Goal: Check status: Check status

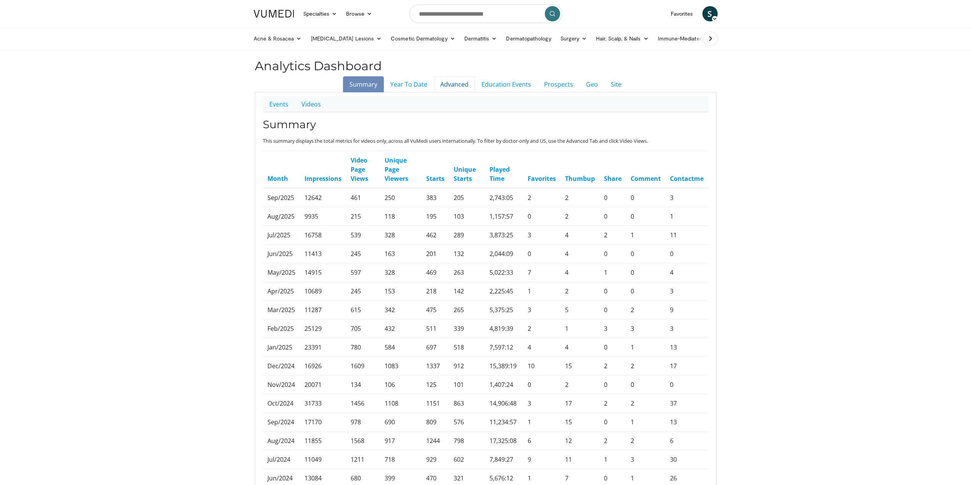
click at [466, 80] on link "Advanced" at bounding box center [454, 84] width 41 height 16
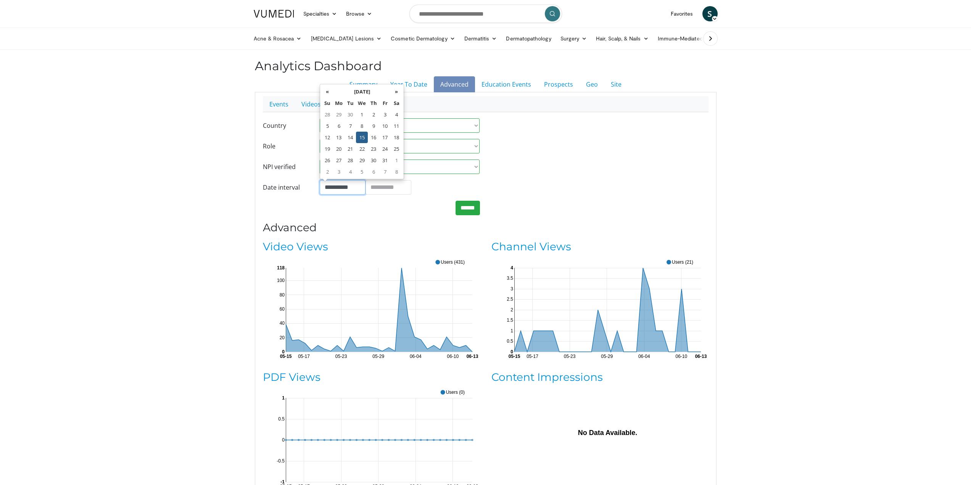
click at [341, 190] on input "**********" at bounding box center [343, 187] width 46 height 14
click at [396, 91] on th "»" at bounding box center [395, 91] width 11 height 11
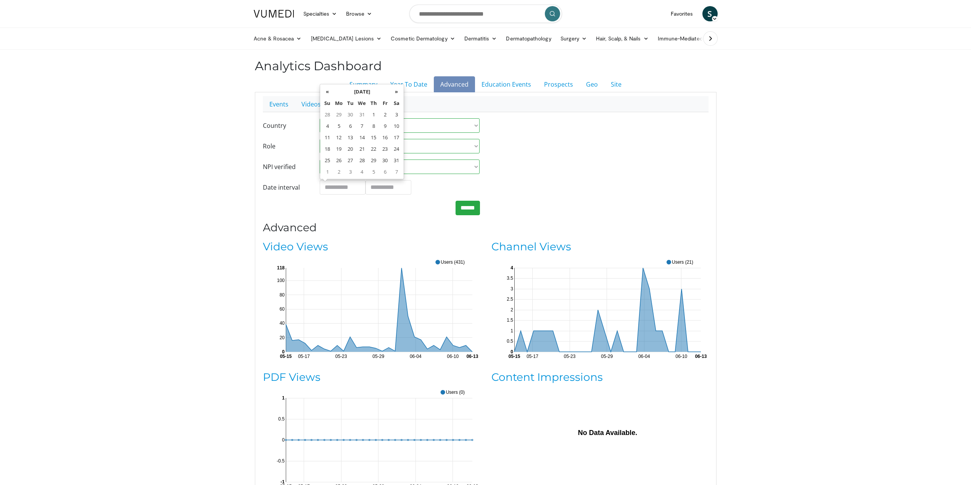
click at [396, 91] on th "»" at bounding box center [395, 91] width 11 height 11
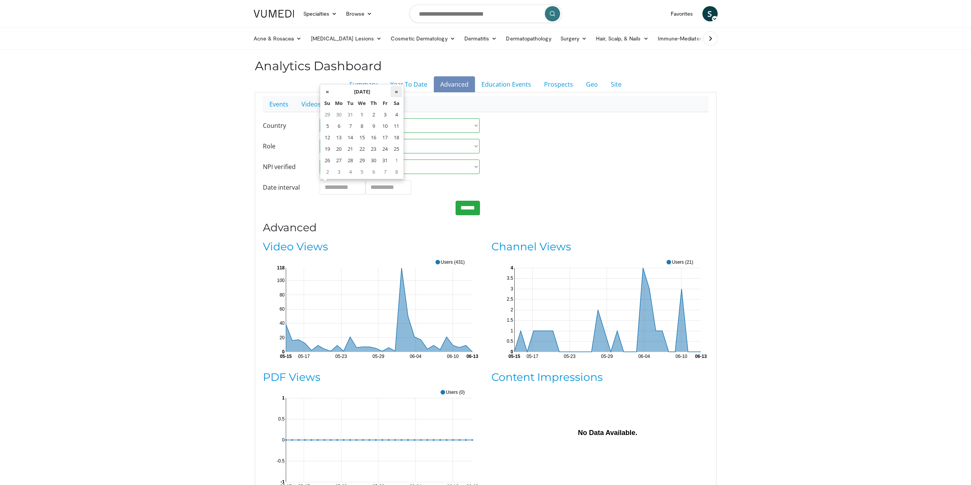
click at [395, 90] on th "»" at bounding box center [395, 91] width 11 height 11
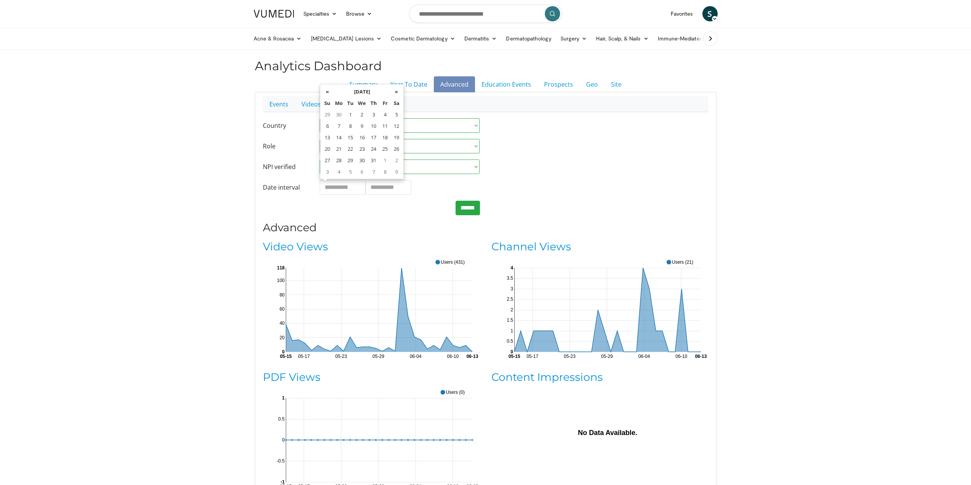
click at [395, 90] on th "»" at bounding box center [395, 91] width 11 height 11
click at [341, 116] on td "1" at bounding box center [338, 114] width 11 height 11
type input "**********"
click at [379, 191] on input "**********" at bounding box center [388, 187] width 46 height 14
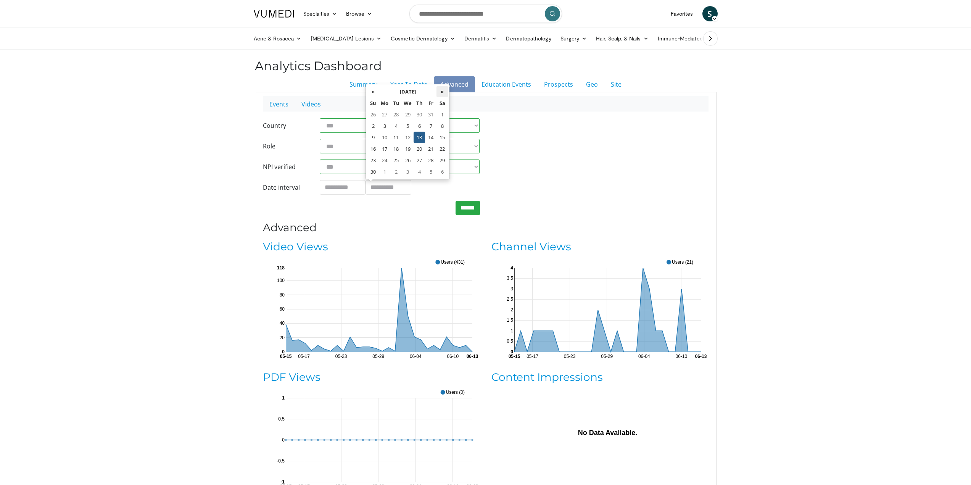
click at [443, 90] on th "»" at bounding box center [441, 91] width 11 height 11
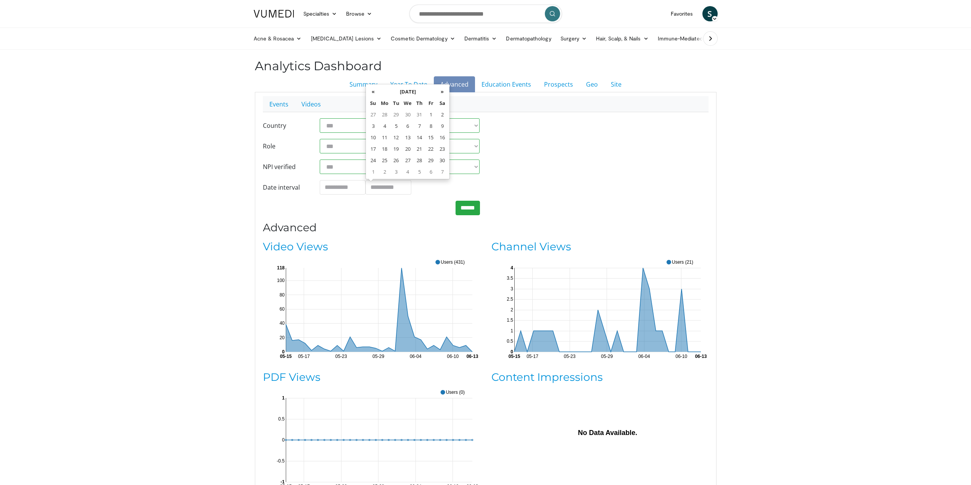
click at [443, 90] on th "»" at bounding box center [441, 91] width 11 height 11
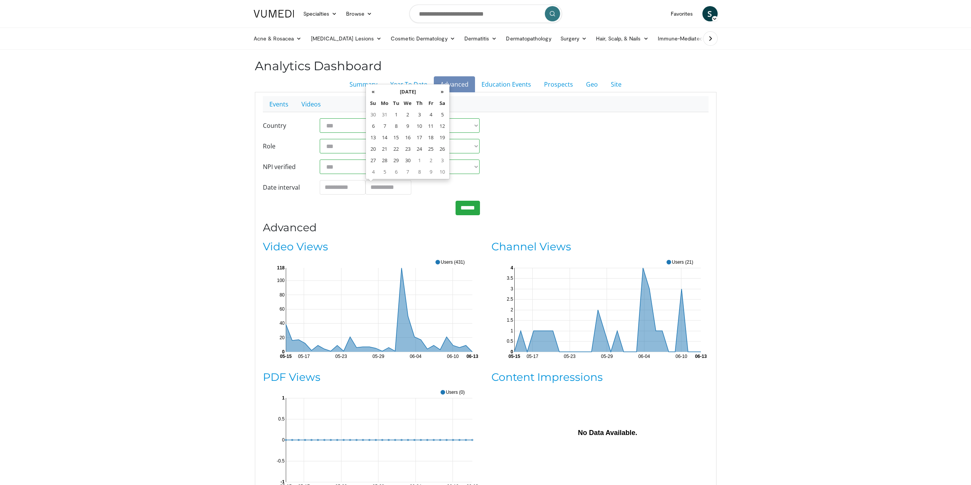
click at [443, 90] on th "»" at bounding box center [441, 91] width 11 height 11
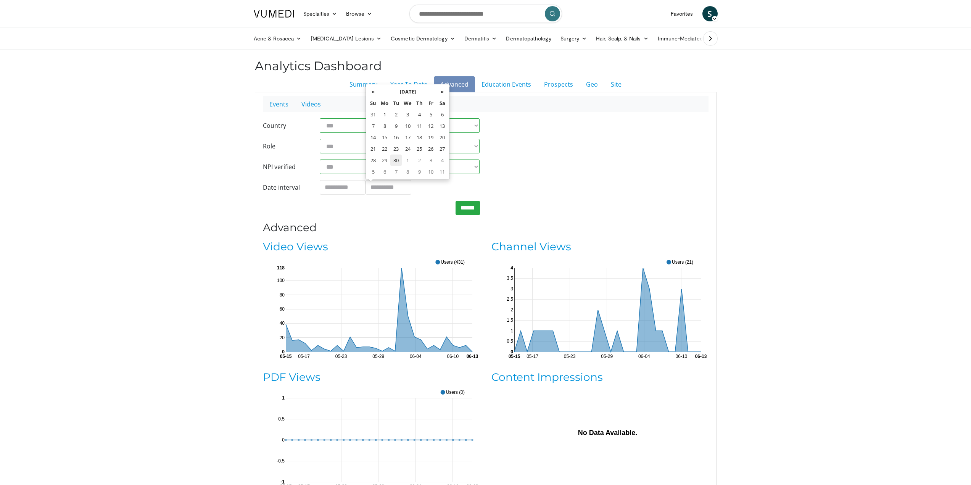
click at [397, 159] on td "30" at bounding box center [395, 159] width 11 height 11
type input "**********"
click at [466, 212] on input "******" at bounding box center [467, 208] width 24 height 14
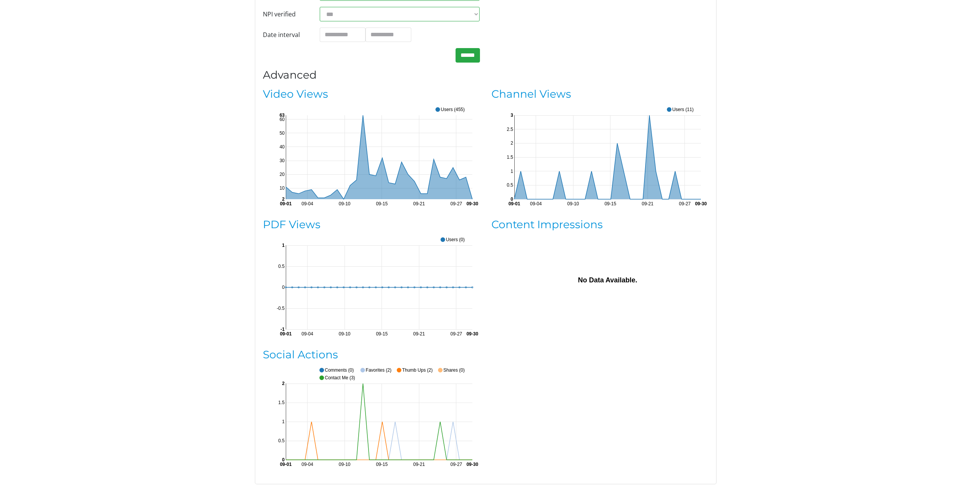
scroll to position [191, 0]
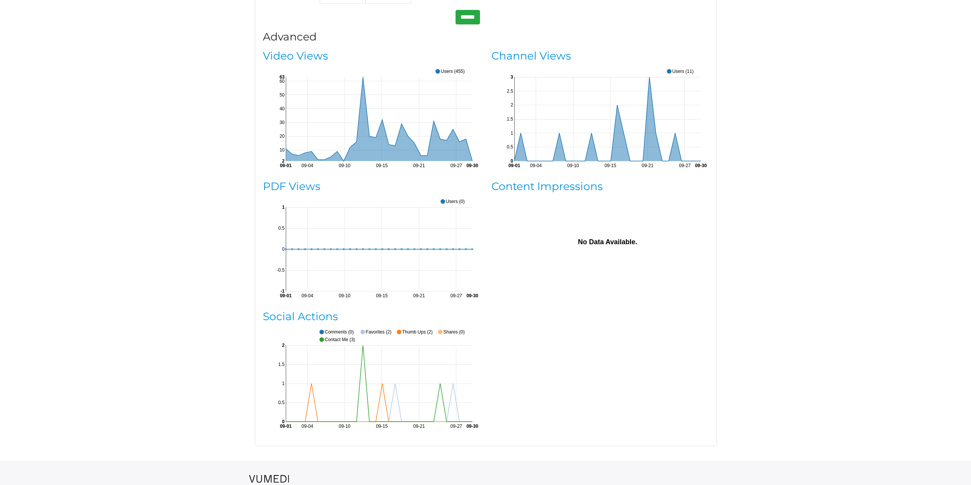
click at [831, 96] on body "Specialties Adult & Family Medicine Allergy, Asthma, Immunology Anesthesiology …" at bounding box center [485, 165] width 971 height 712
click at [292, 59] on link "Video Views" at bounding box center [295, 55] width 65 height 13
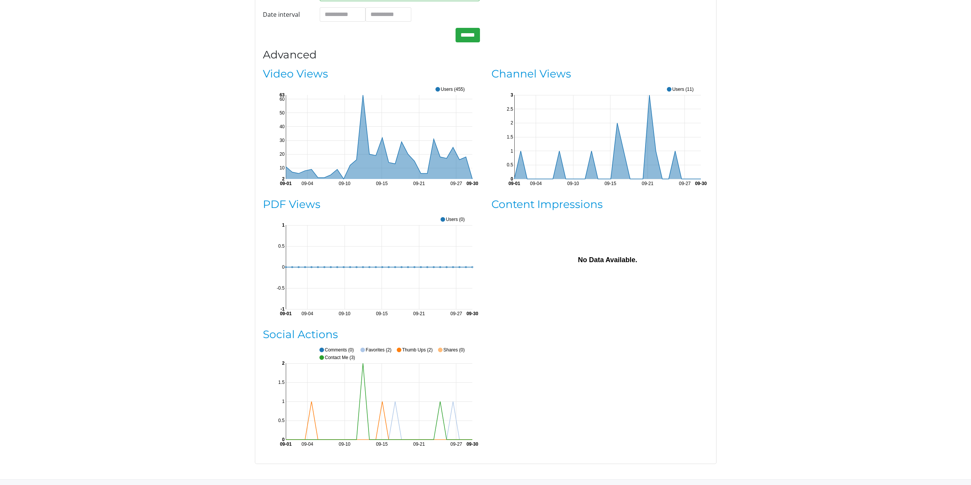
scroll to position [227, 0]
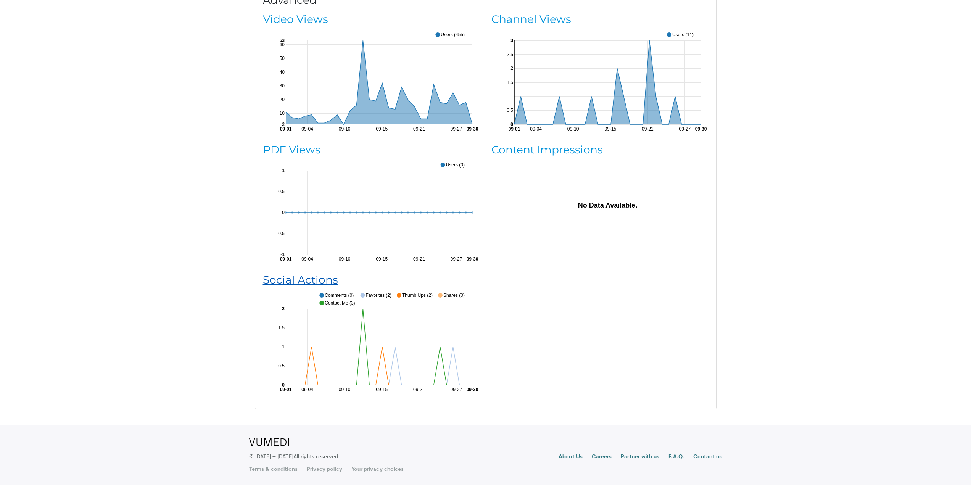
click at [304, 286] on link "Social Actions" at bounding box center [300, 279] width 75 height 13
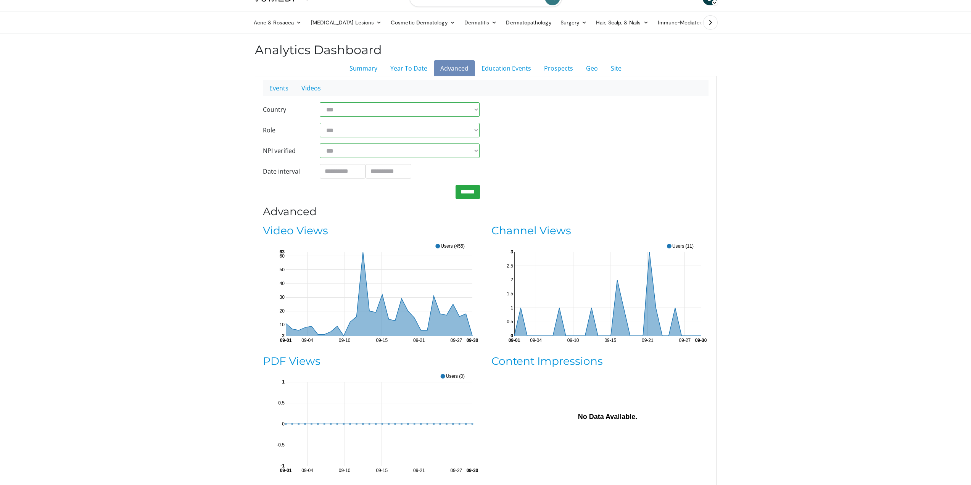
scroll to position [0, 0]
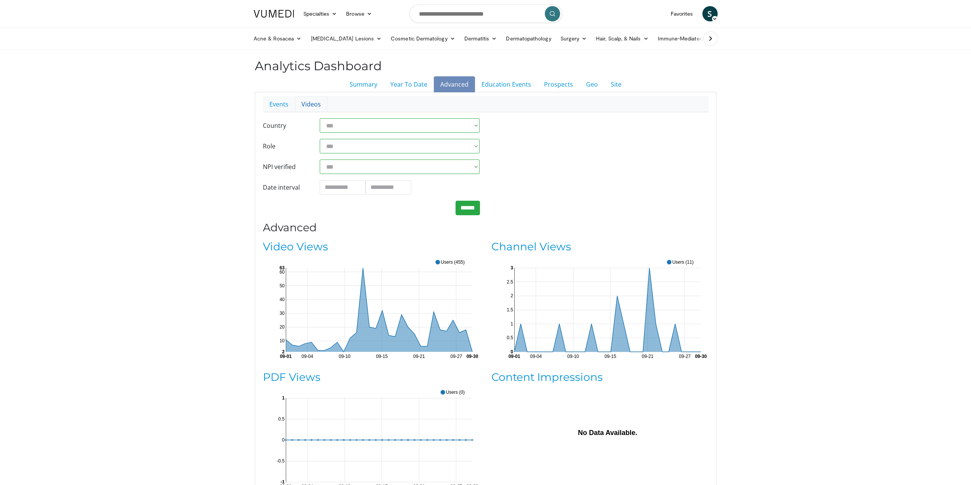
click at [310, 99] on link "Videos" at bounding box center [311, 104] width 32 height 16
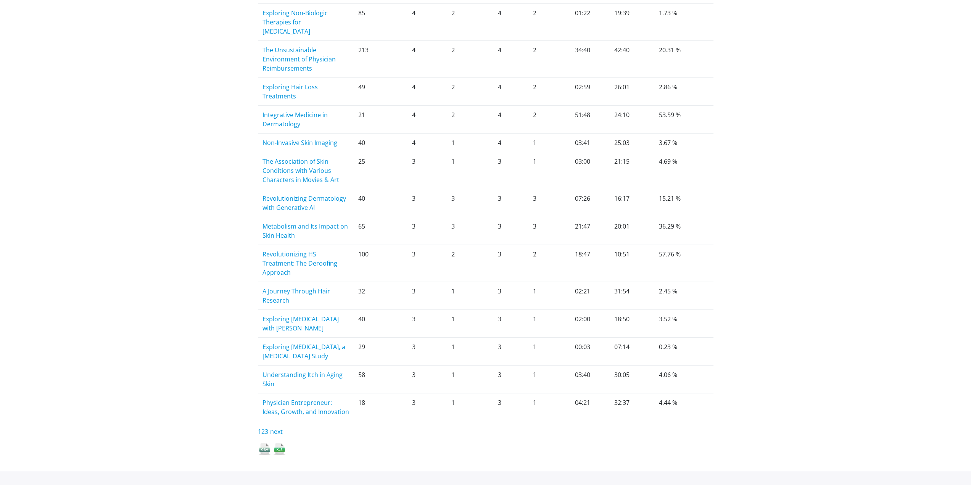
scroll to position [797, 0]
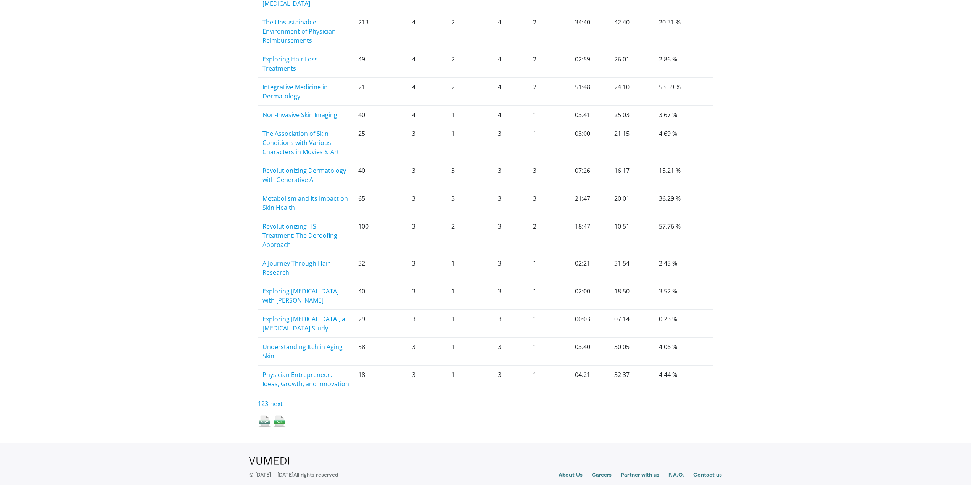
click at [279, 414] on img at bounding box center [279, 420] width 13 height 13
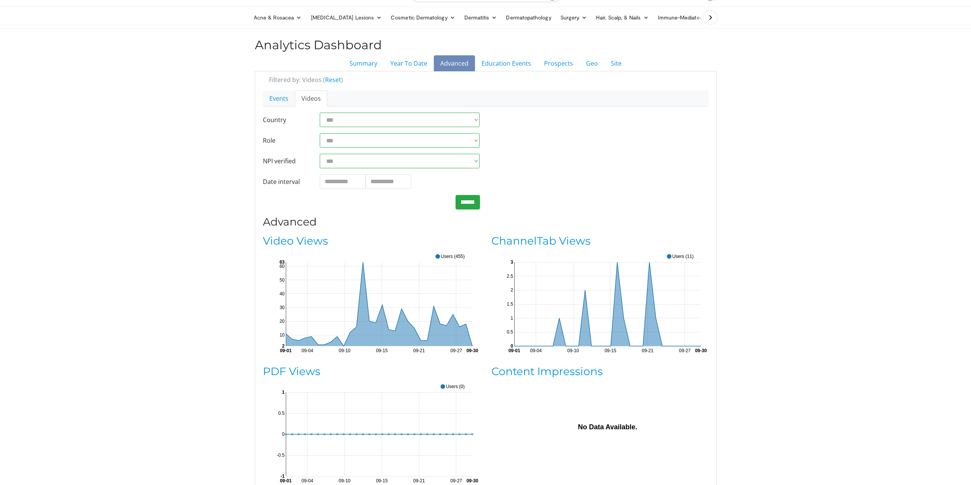
scroll to position [38, 0]
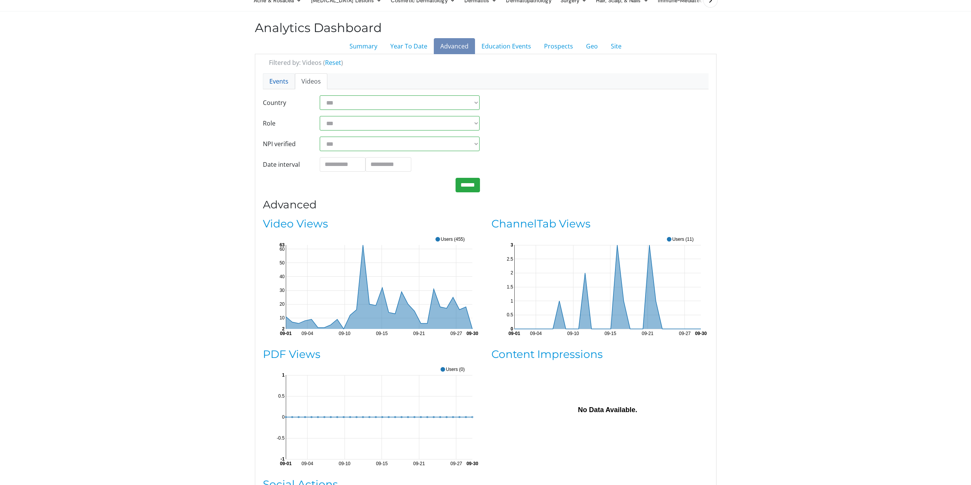
click at [267, 79] on link "Events" at bounding box center [279, 81] width 32 height 16
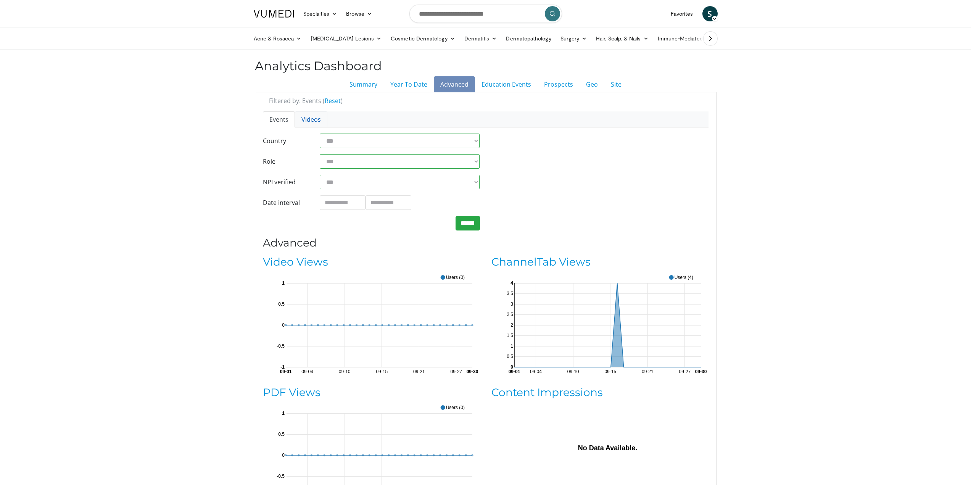
click at [305, 115] on link "Videos" at bounding box center [311, 119] width 32 height 16
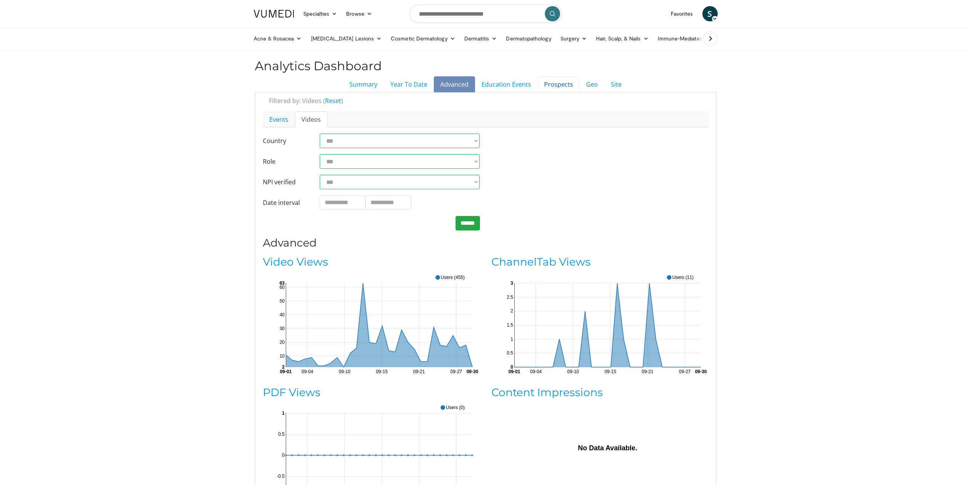
click at [549, 85] on link "Prospects" at bounding box center [558, 84] width 42 height 16
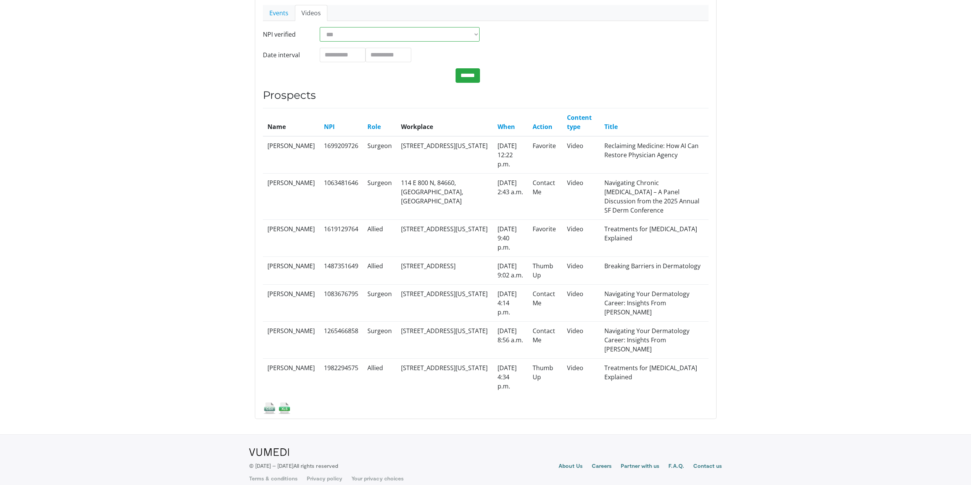
scroll to position [107, 0]
click at [283, 401] on img at bounding box center [284, 407] width 13 height 13
click at [884, 235] on body "Specialties Adult & Family Medicine Allergy, Asthma, Immunology Anesthesiology …" at bounding box center [485, 193] width 971 height 601
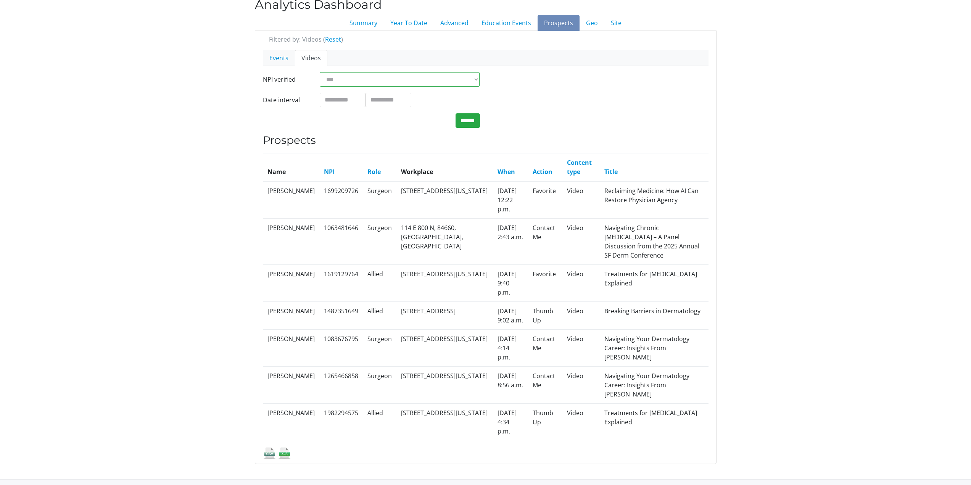
scroll to position [0, 0]
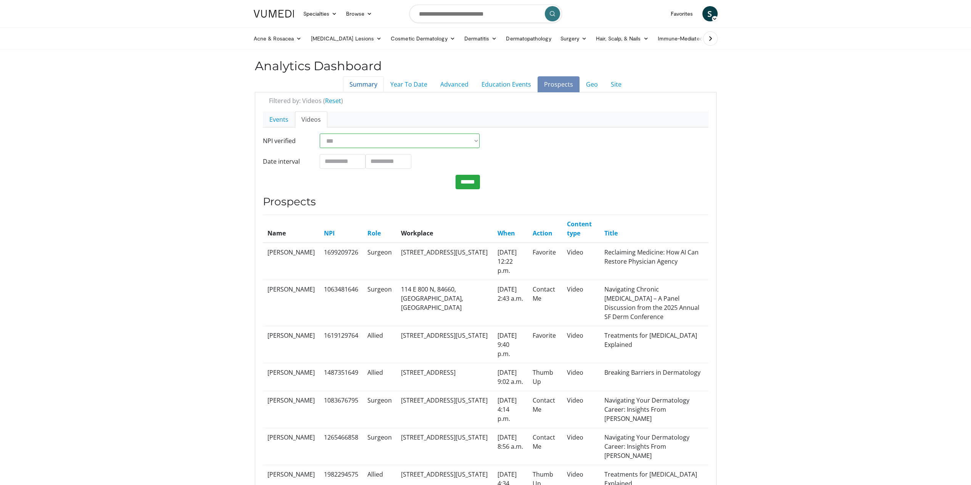
click at [367, 84] on link "Summary" at bounding box center [363, 84] width 41 height 16
